Goal: Task Accomplishment & Management: Manage account settings

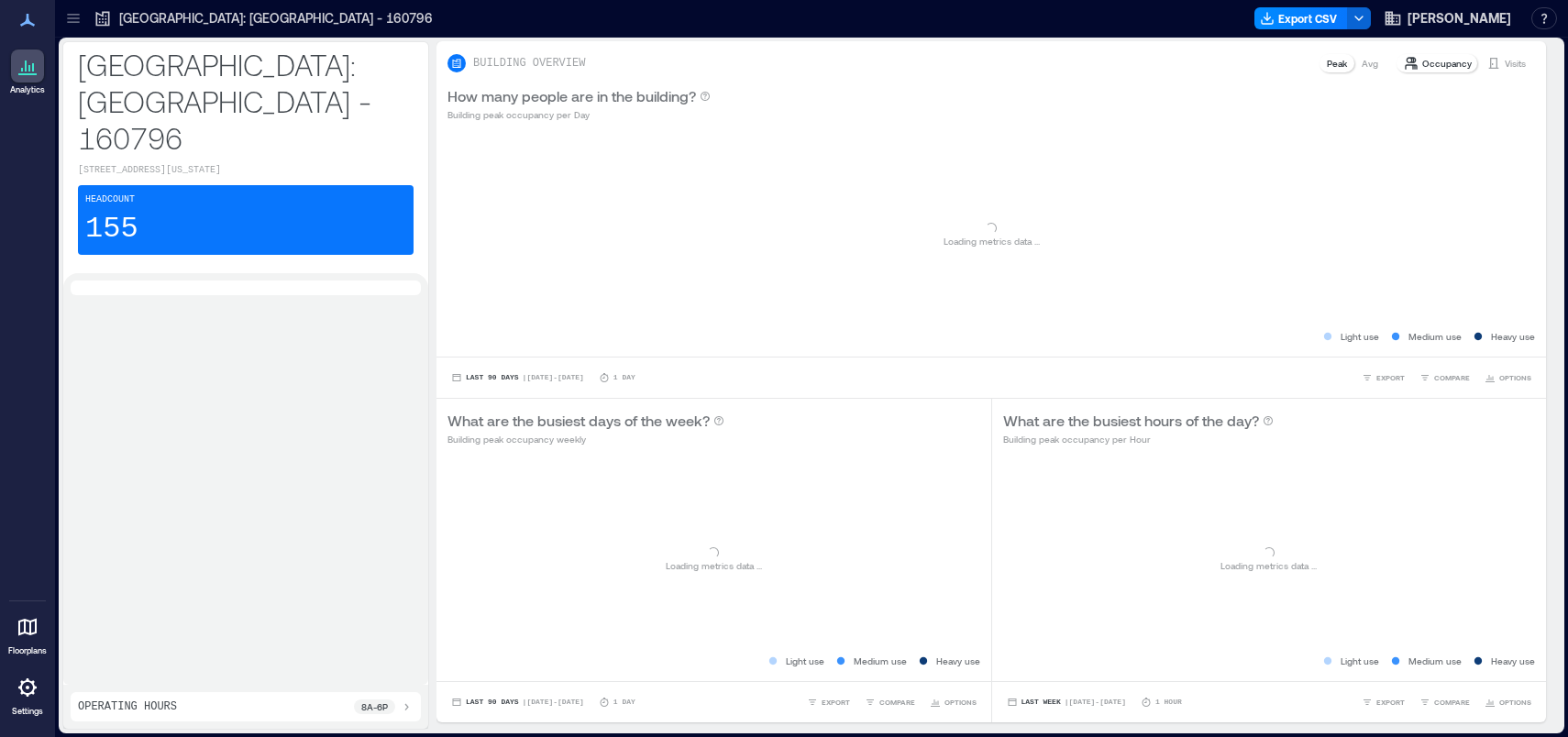
click at [21, 698] on icon at bounding box center [28, 688] width 22 height 22
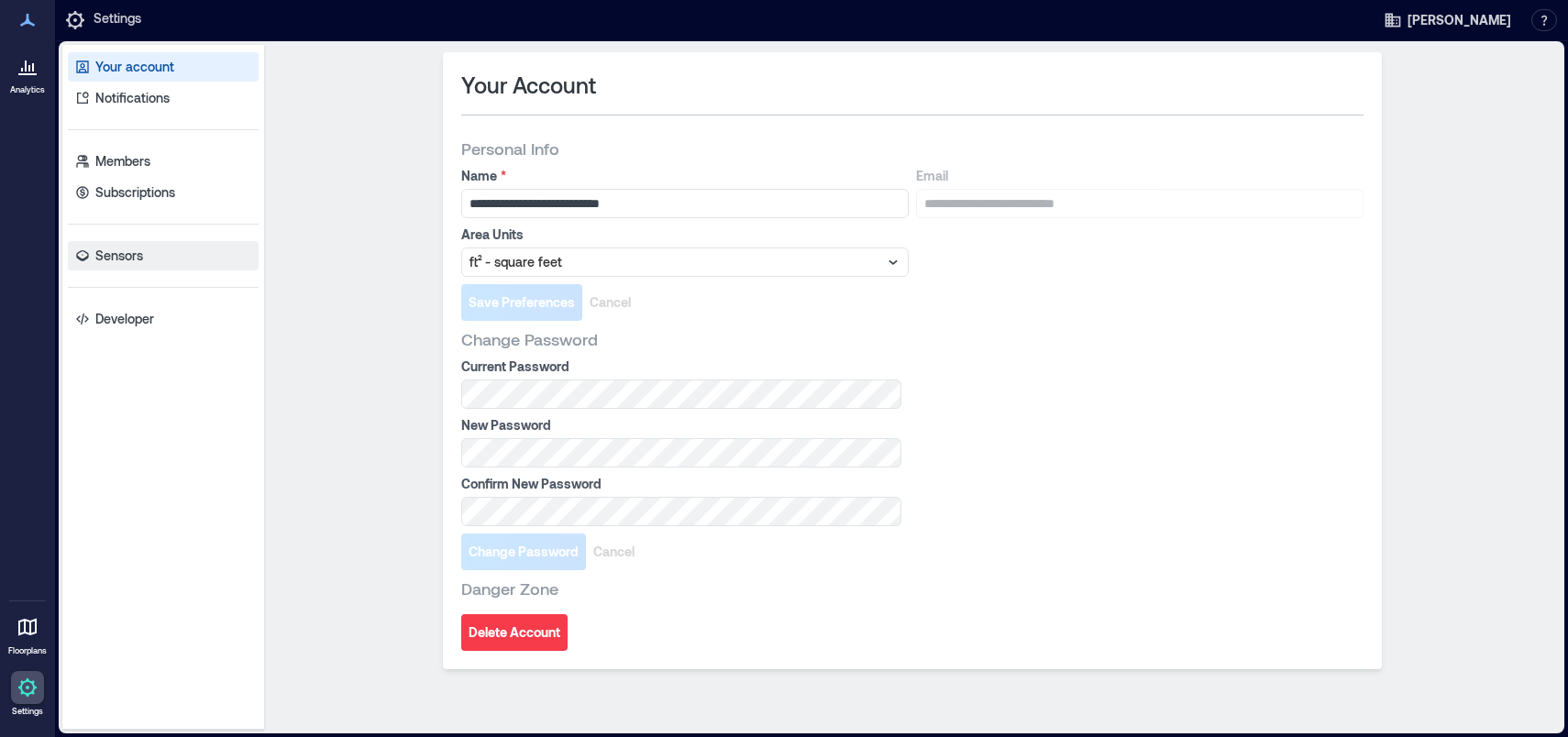
click at [139, 258] on p "Sensors" at bounding box center [120, 256] width 48 height 18
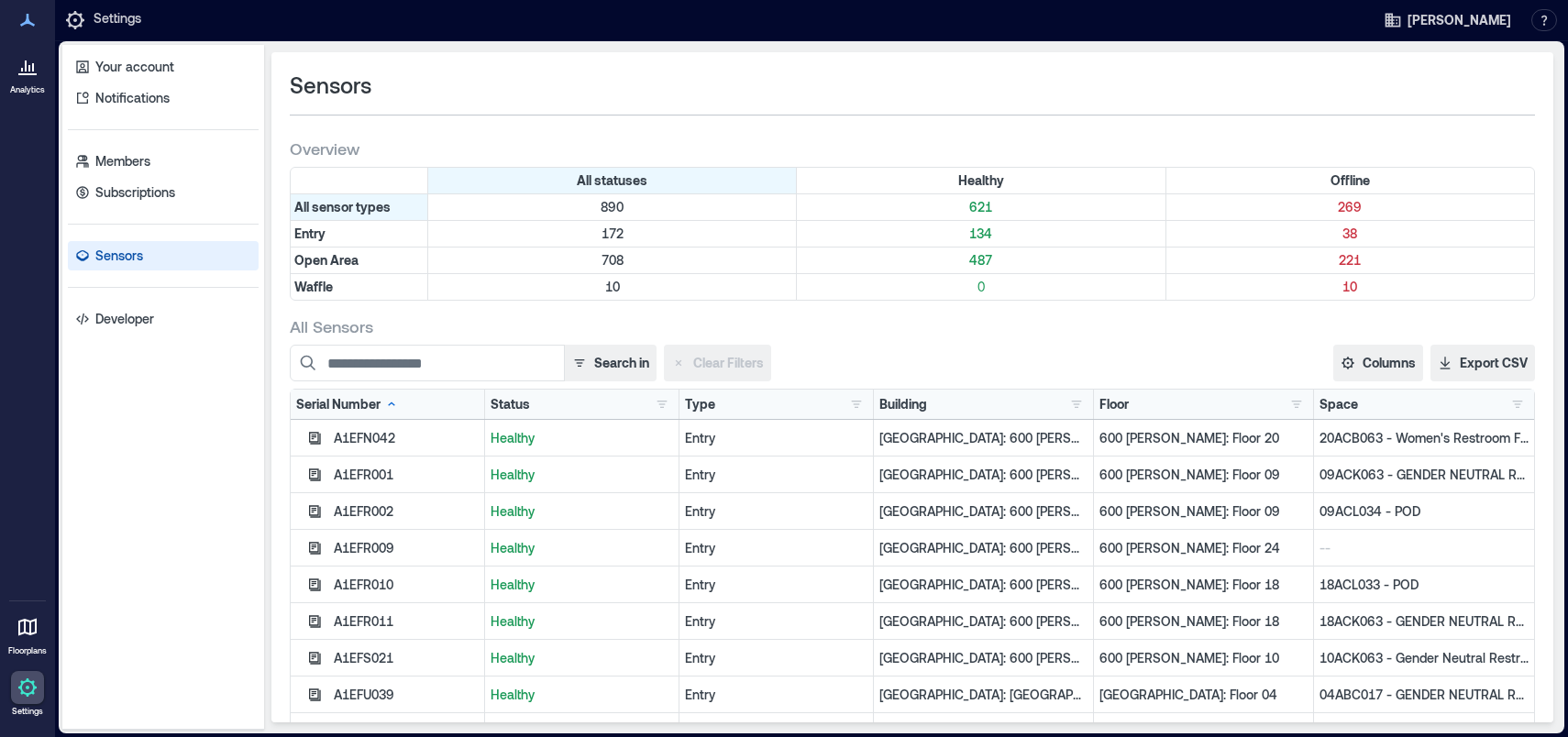
click at [1180, 409] on div "[GEOGRAPHIC_DATA][STREET_ADDRESS]: Floor 12 1 600 [PERSON_NAME]: Floor 09 2 600…" at bounding box center [1204, 405] width 208 height 18
click at [1066, 401] on button "button" at bounding box center [1077, 405] width 22 height 18
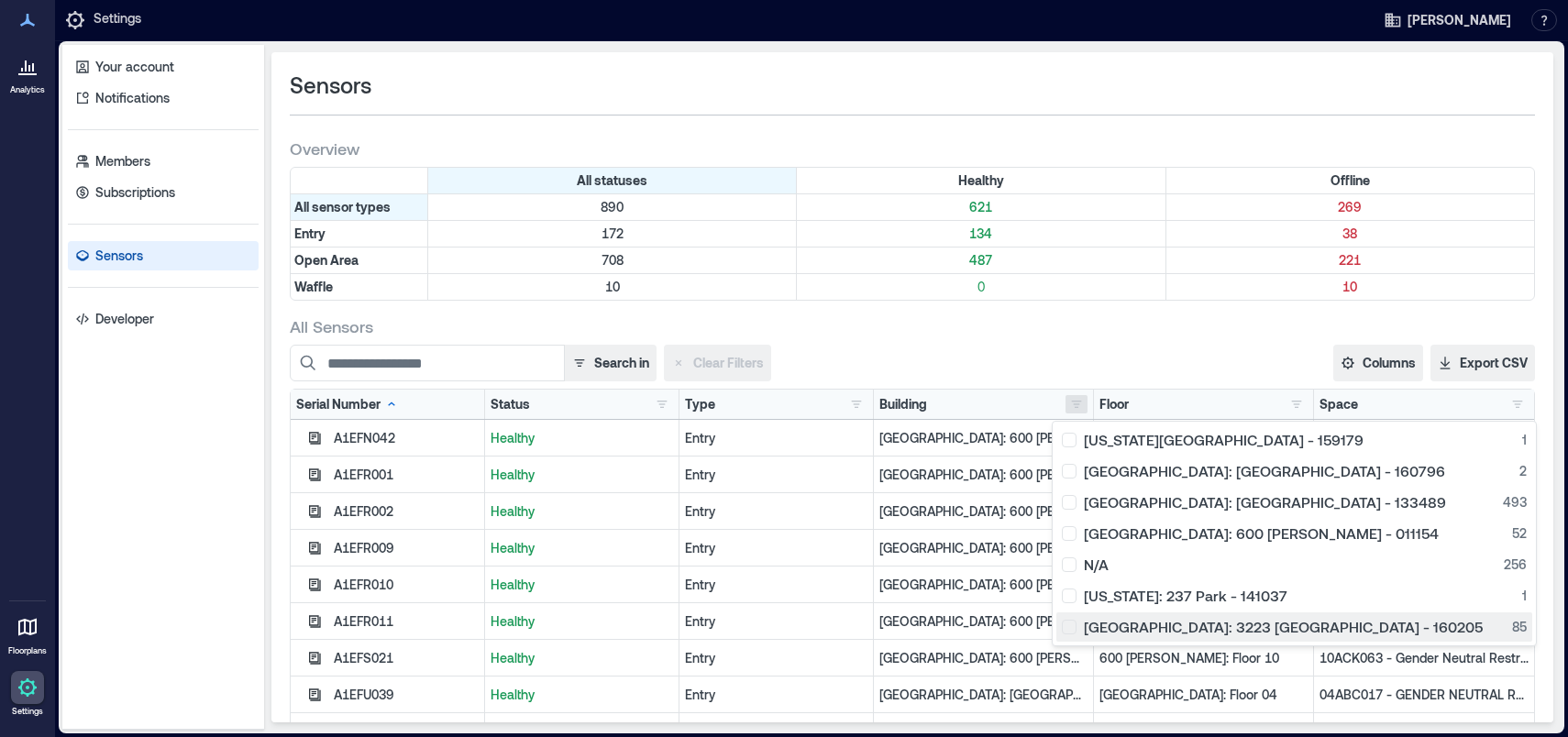
click at [1110, 632] on div "[GEOGRAPHIC_DATA]: 3223 [GEOGRAPHIC_DATA] - 160205 85" at bounding box center [1294, 628] width 465 height 18
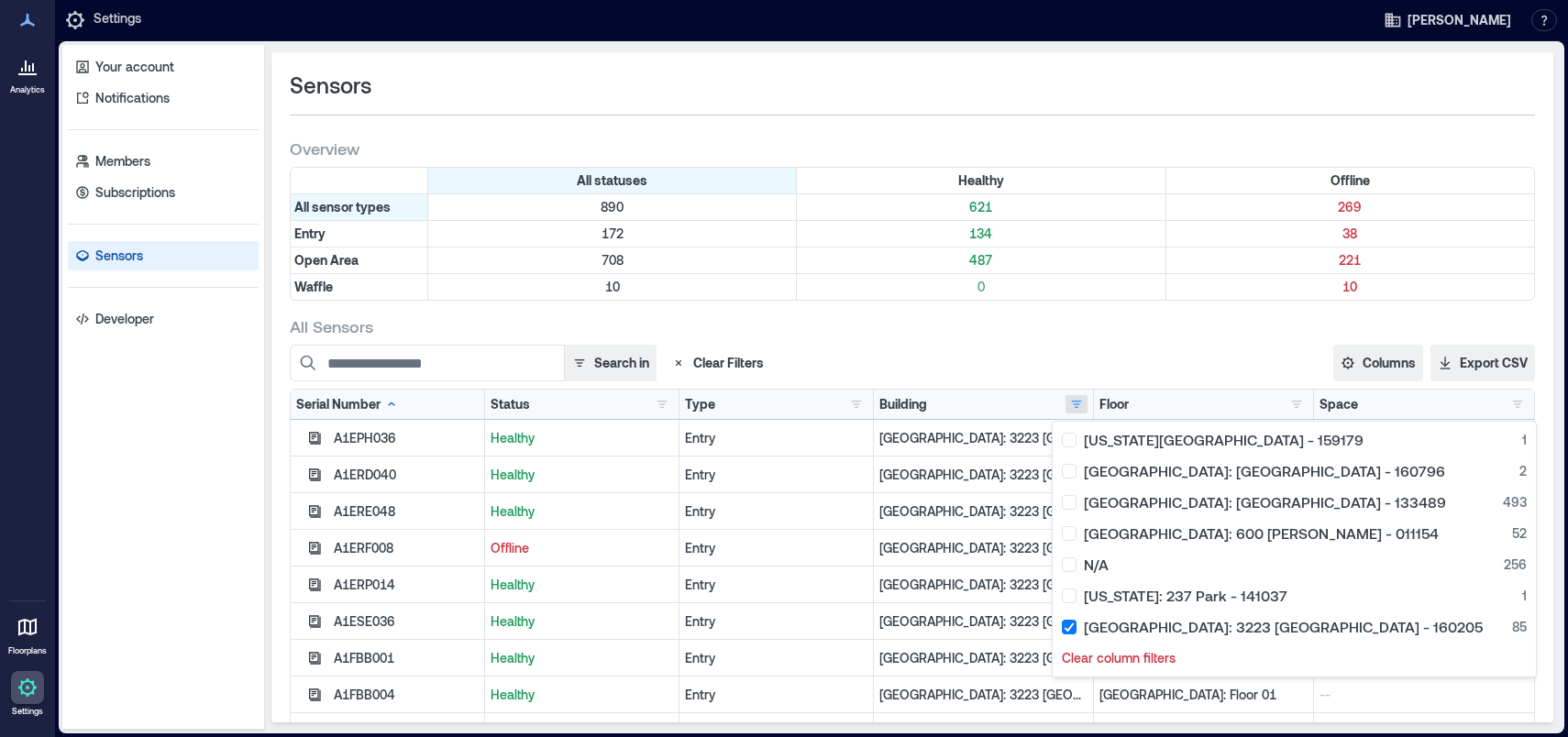
click at [1421, 499] on div "--" at bounding box center [1424, 512] width 220 height 37
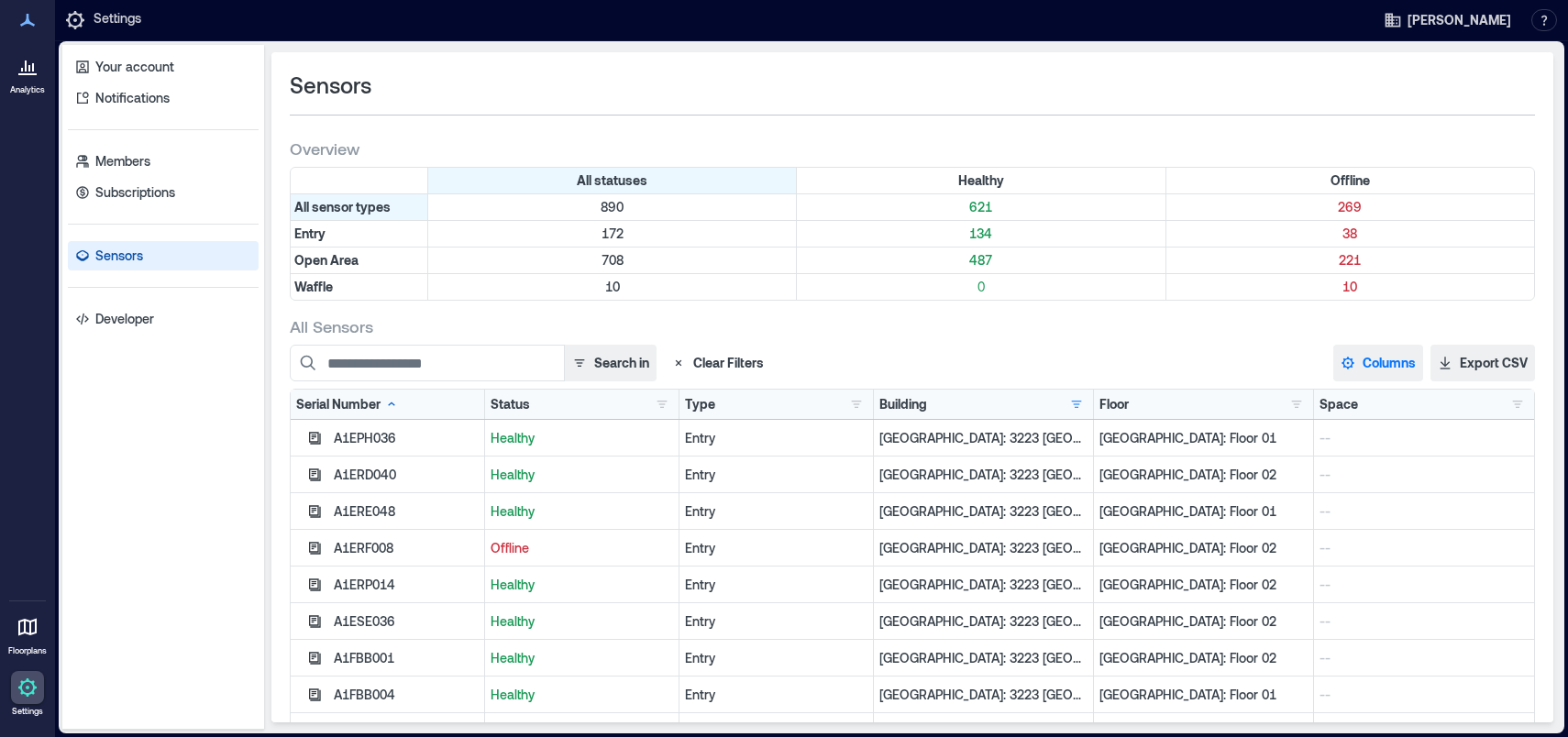
click at [1346, 361] on button "Columns" at bounding box center [1378, 363] width 90 height 37
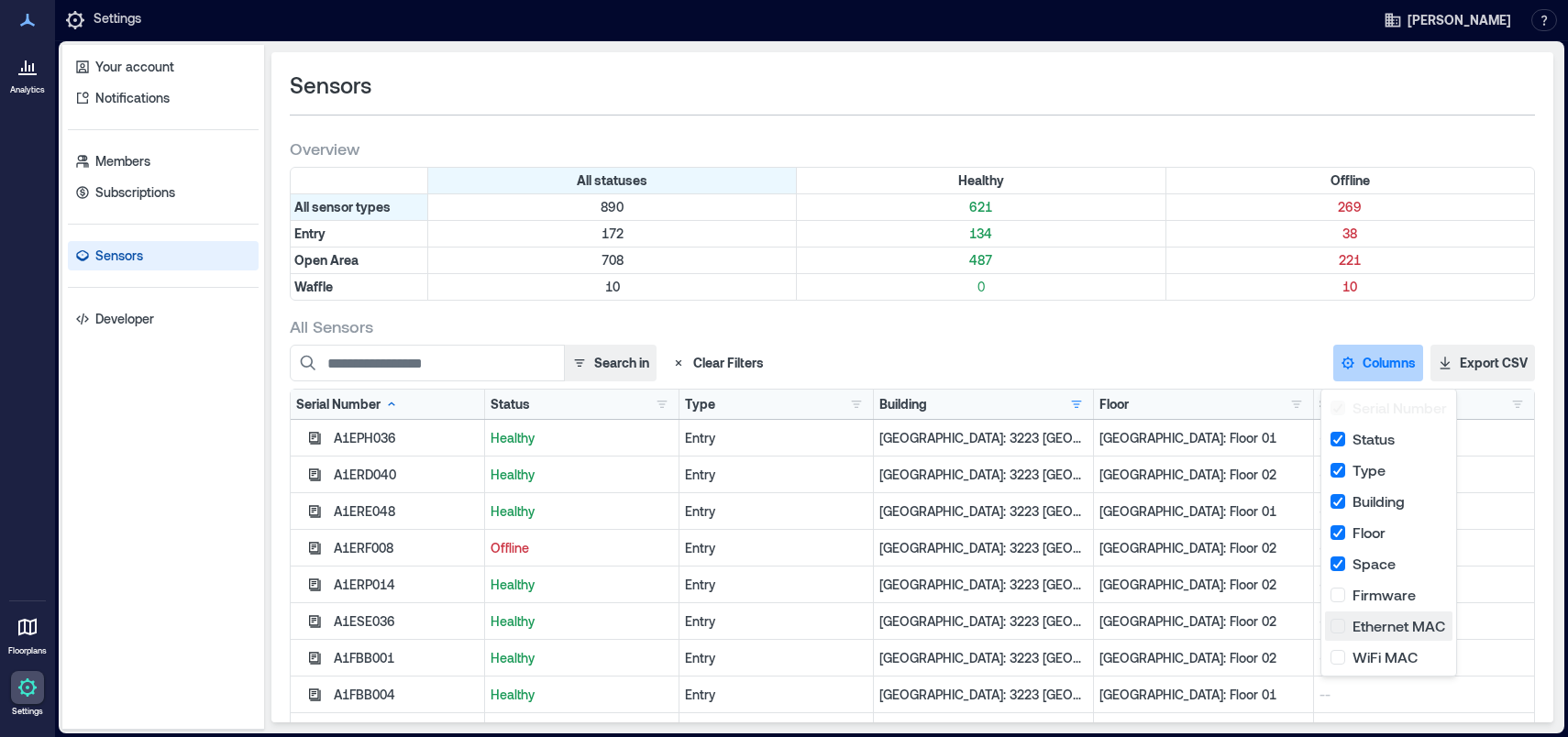
click at [1340, 628] on button "Ethernet MAC" at bounding box center [1389, 627] width 128 height 29
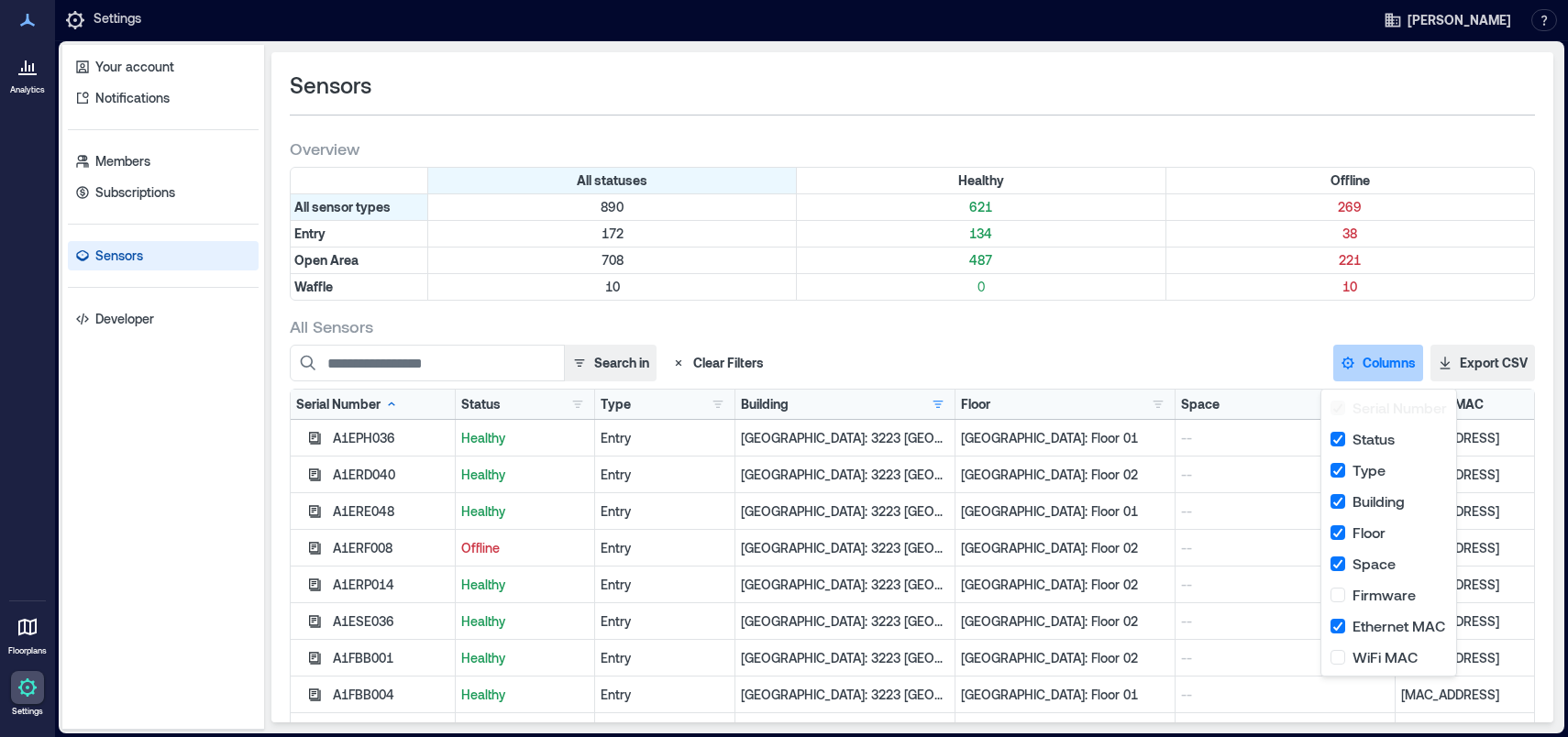
click at [672, 576] on div "Entry" at bounding box center [664, 585] width 128 height 18
